Goal: Information Seeking & Learning: Learn about a topic

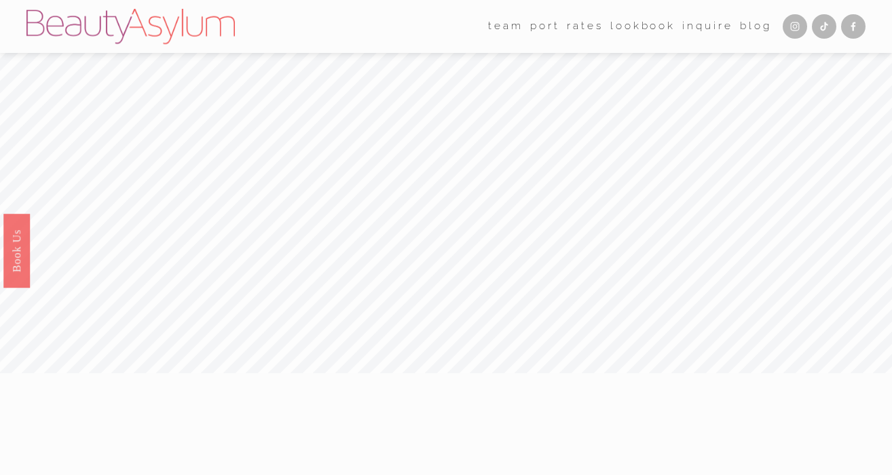
click at [576, 28] on link "Rates" at bounding box center [585, 26] width 36 height 21
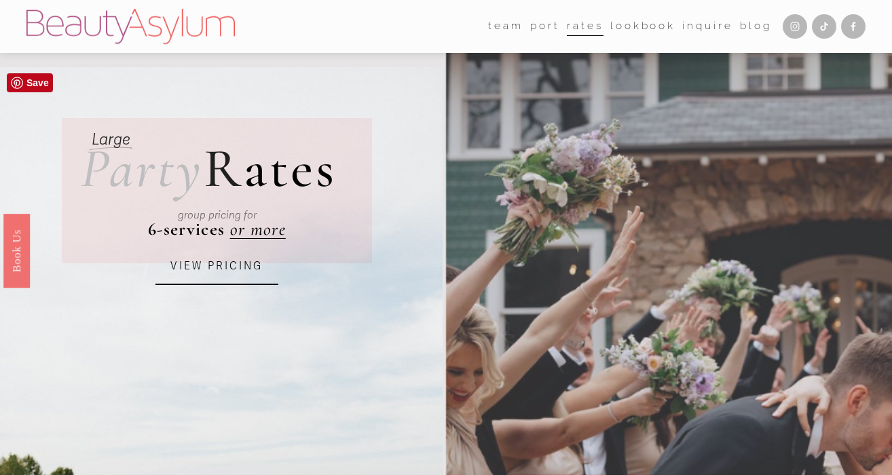
click at [250, 264] on link "VIEW PRICING" at bounding box center [216, 266] width 122 height 37
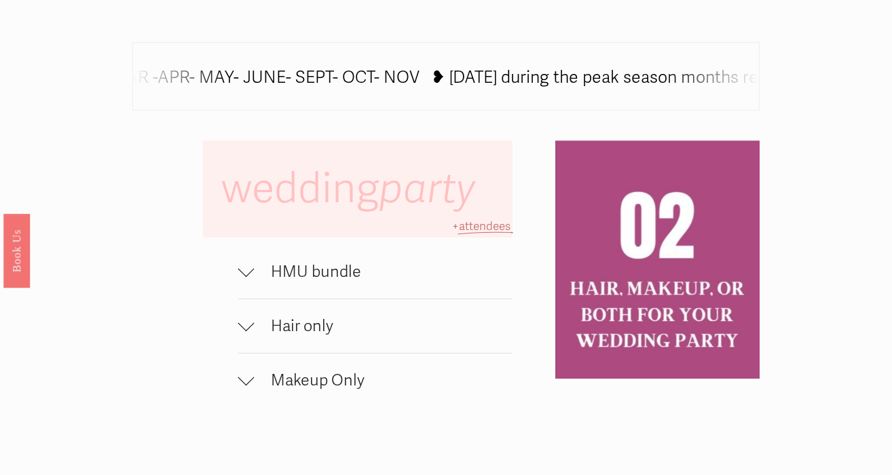
scroll to position [877, 0]
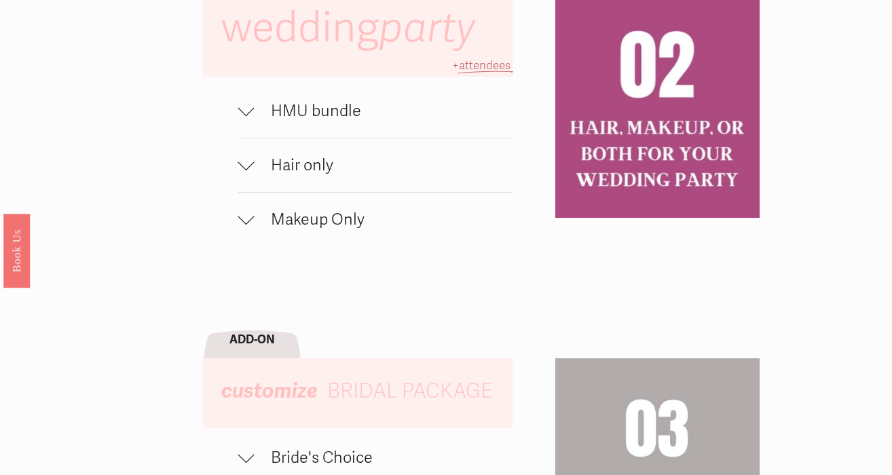
click at [259, 121] on span "HMU bundle" at bounding box center [383, 111] width 258 height 20
